Goal: Navigation & Orientation: Understand site structure

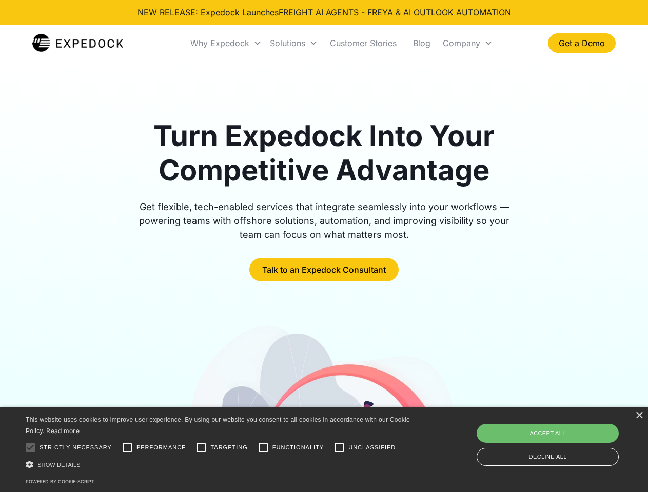
click at [226, 43] on div "Why Expedock" at bounding box center [219, 43] width 59 height 10
click at [293, 43] on div "Solutions" at bounding box center [287, 43] width 35 height 10
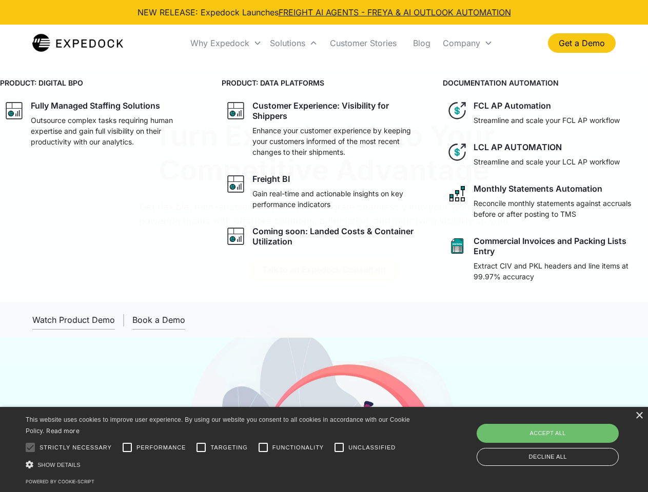
click at [467, 43] on div "Company" at bounding box center [461, 43] width 37 height 10
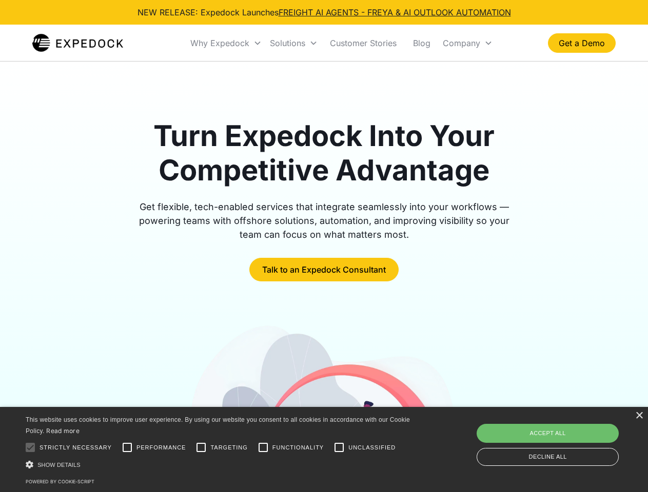
click at [30, 448] on div at bounding box center [30, 447] width 21 height 21
click at [127, 448] on input "Performance" at bounding box center [127, 447] width 21 height 21
checkbox input "true"
click at [201, 448] on input "Targeting" at bounding box center [201, 447] width 21 height 21
checkbox input "true"
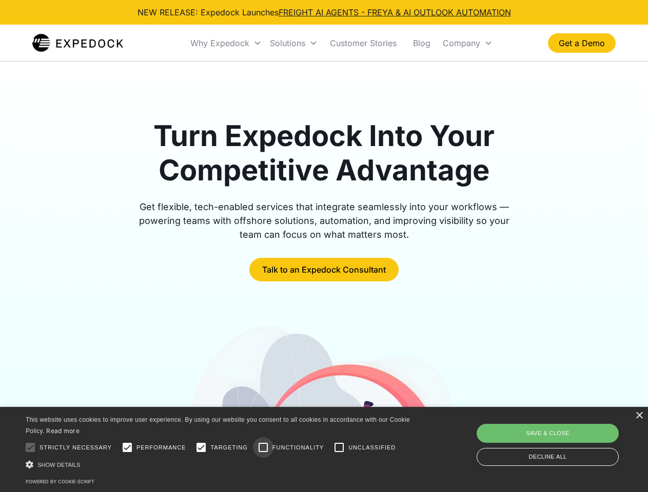
click at [263, 448] on input "Functionality" at bounding box center [263, 447] width 21 height 21
checkbox input "true"
click at [339, 448] on input "Unclassified" at bounding box center [339, 447] width 21 height 21
checkbox input "true"
click at [220, 465] on div "Show details Hide details" at bounding box center [220, 465] width 388 height 11
